Goal: Find specific page/section: Find specific page/section

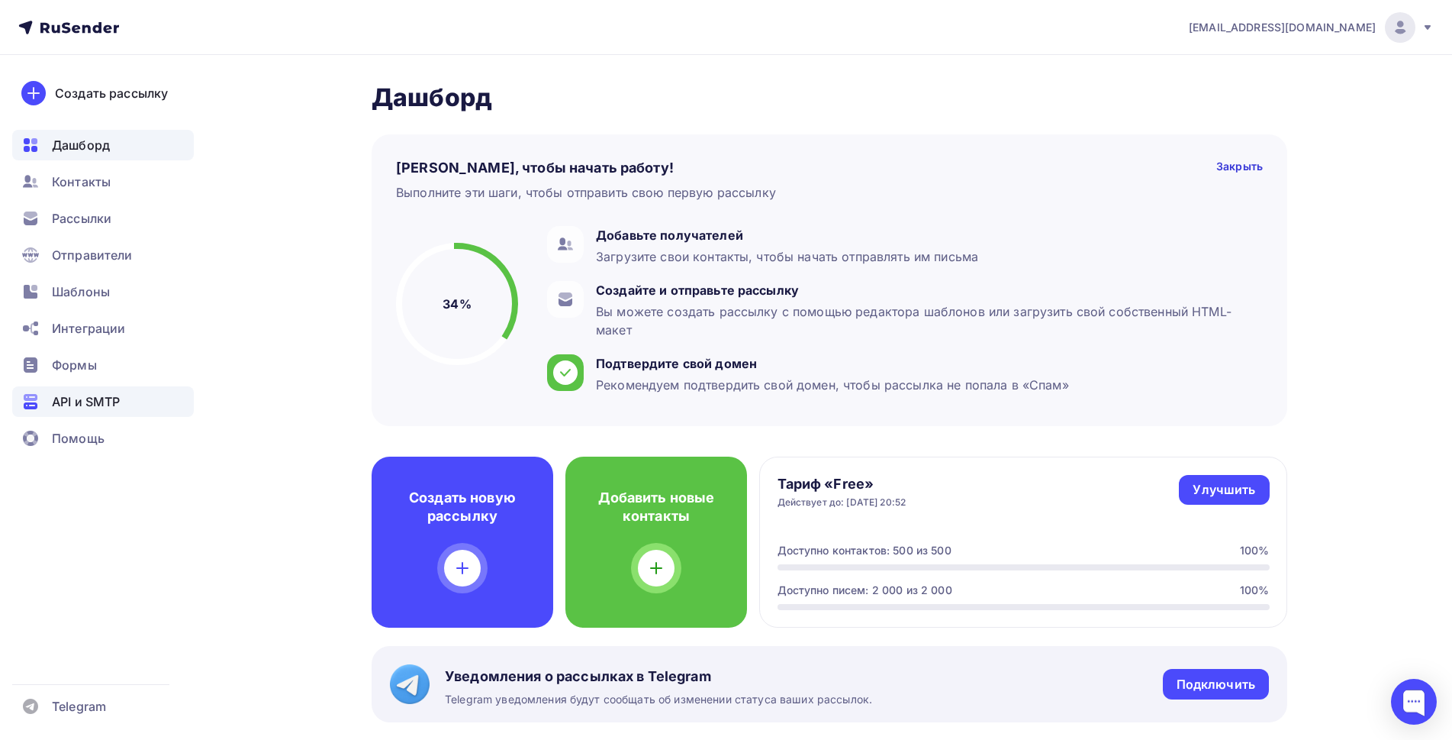
click at [81, 398] on span "API и SMTP" at bounding box center [86, 401] width 68 height 18
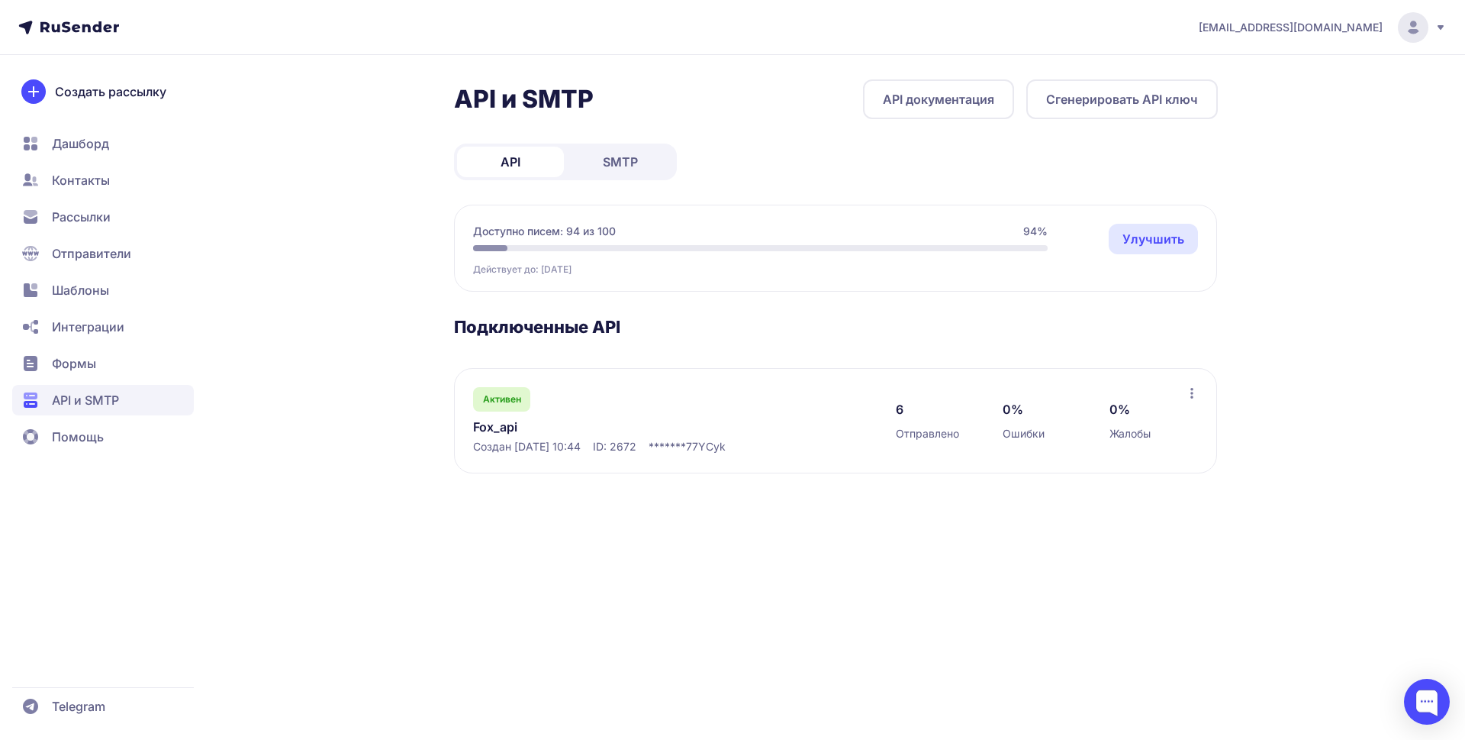
click at [502, 425] on link "Fox_api" at bounding box center [629, 427] width 313 height 18
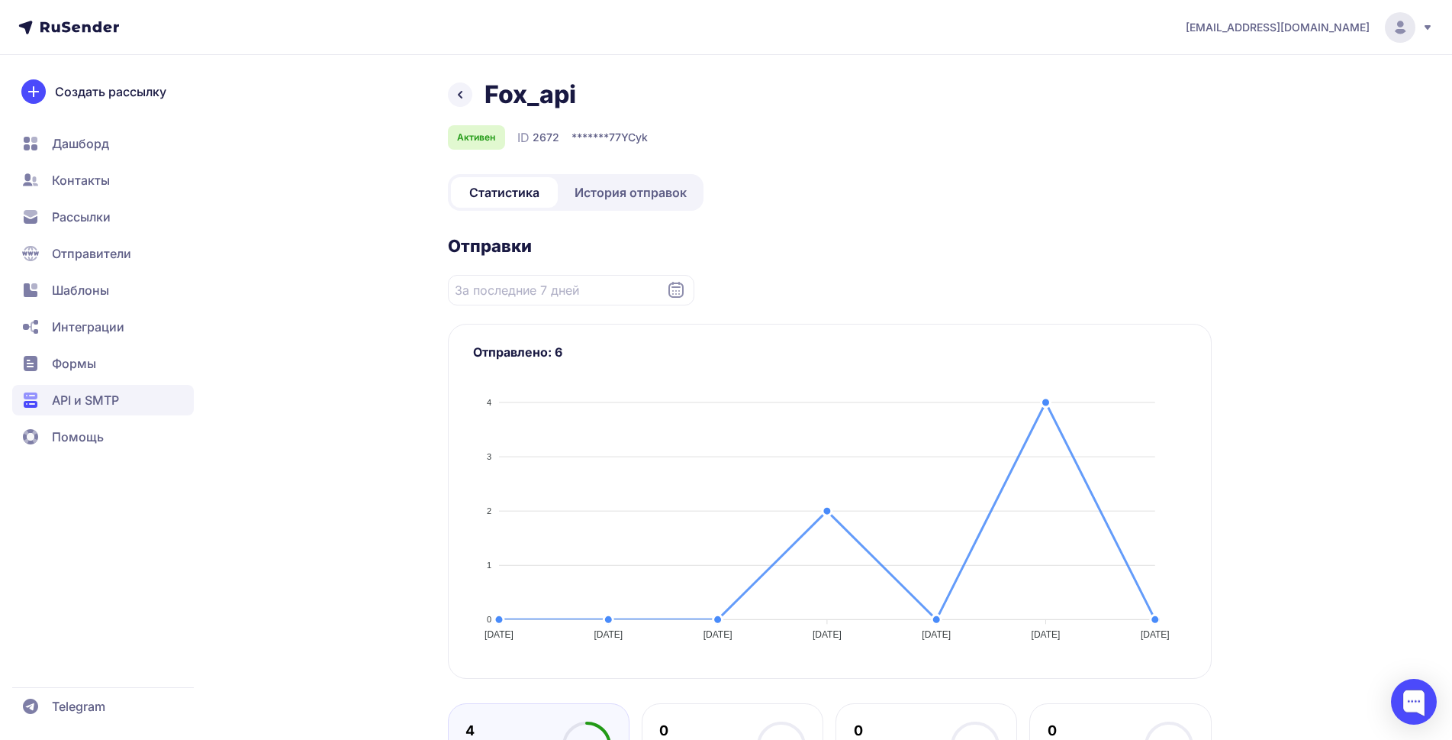
click at [659, 187] on span "История отправок" at bounding box center [631, 192] width 112 height 18
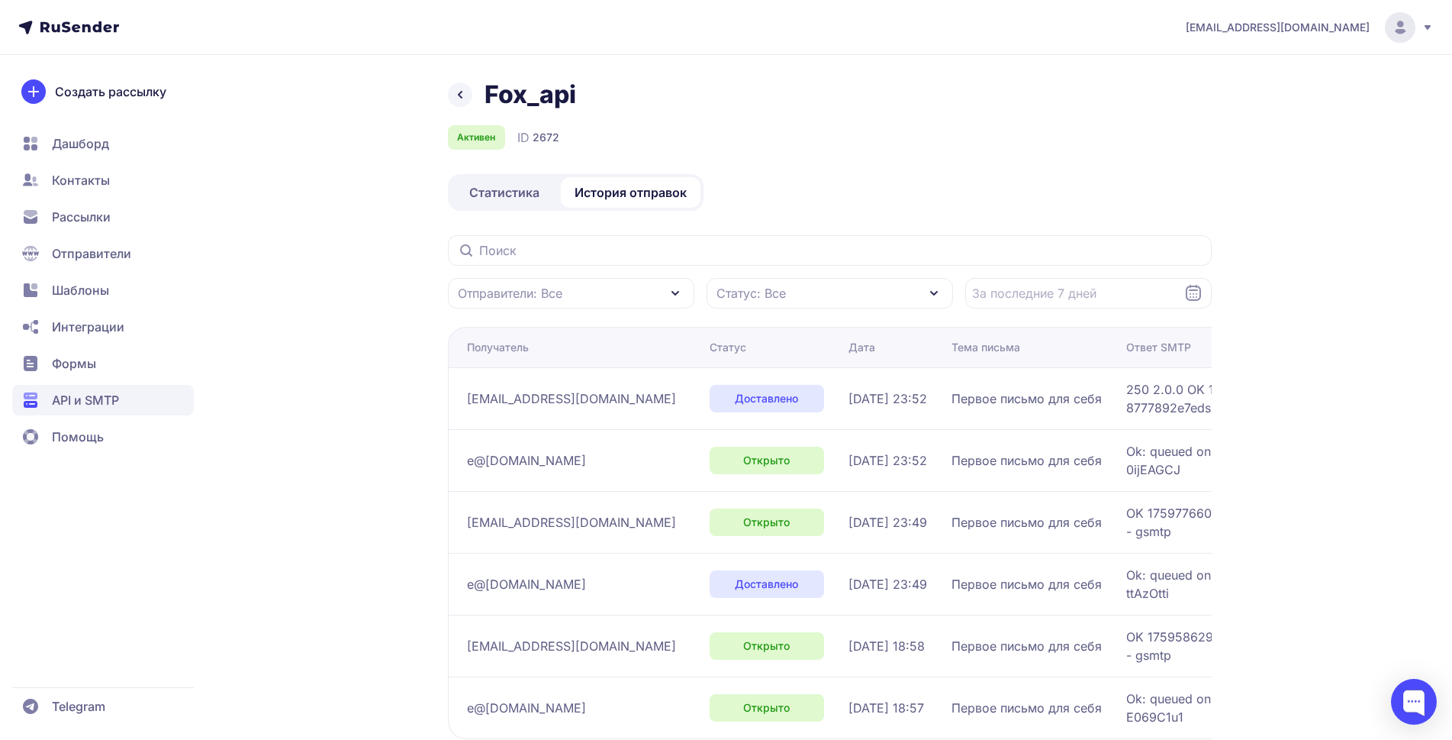
click at [461, 103] on icon at bounding box center [460, 94] width 18 height 18
